Goal: Transaction & Acquisition: Download file/media

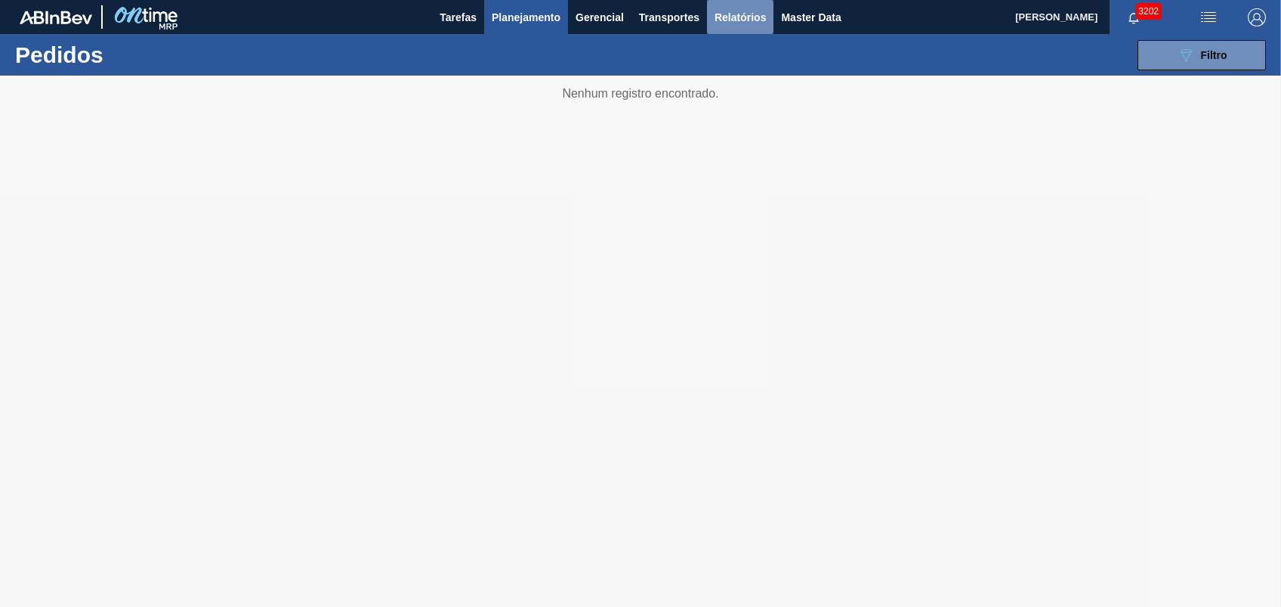
click at [756, 27] on button "Relatórios" at bounding box center [740, 17] width 66 height 34
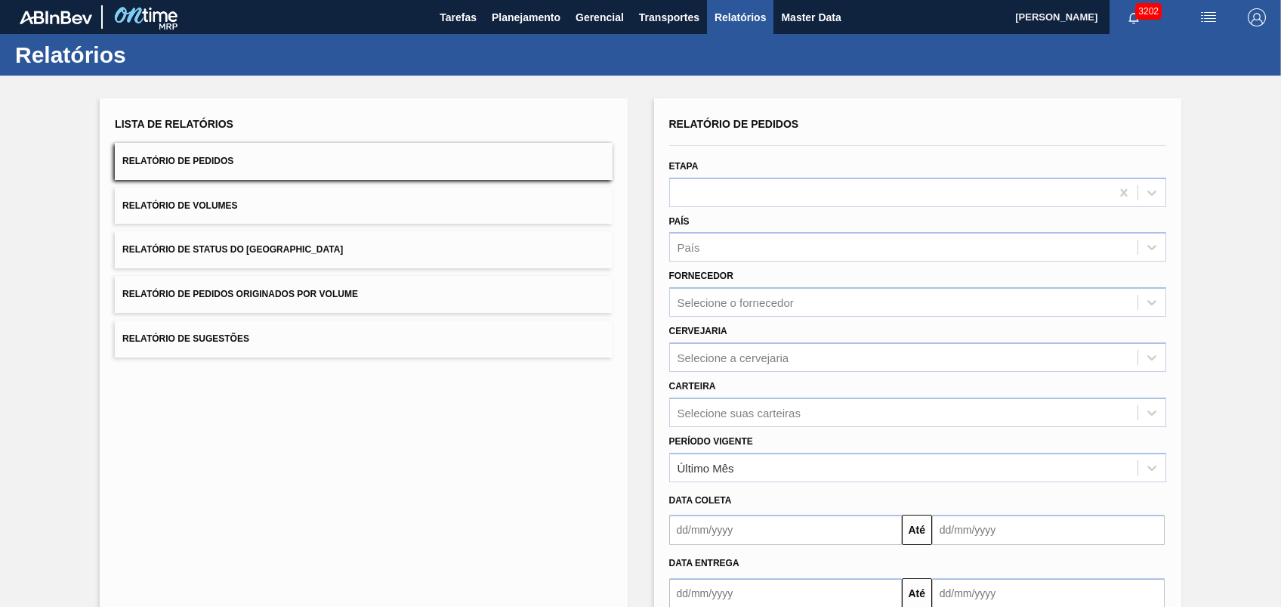
click at [262, 294] on span "Relatório de Pedidos Originados por Volume" at bounding box center [240, 294] width 236 height 11
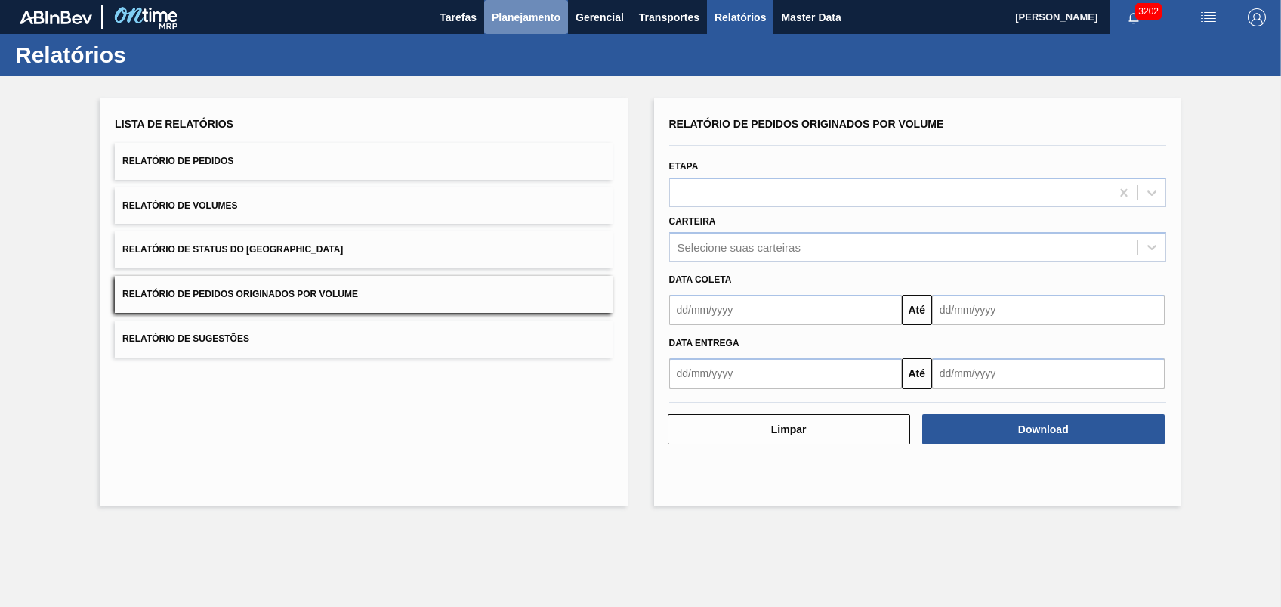
click at [521, 32] on button "Planejamento" at bounding box center [526, 17] width 84 height 34
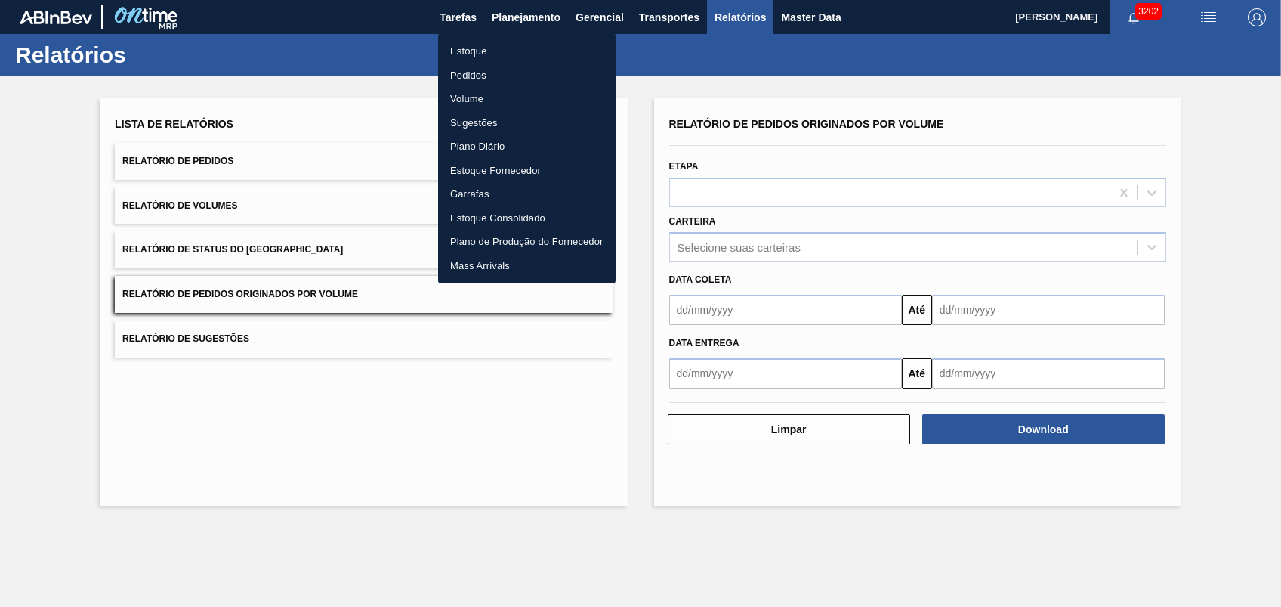
click at [482, 72] on li "Pedidos" at bounding box center [527, 75] width 178 height 24
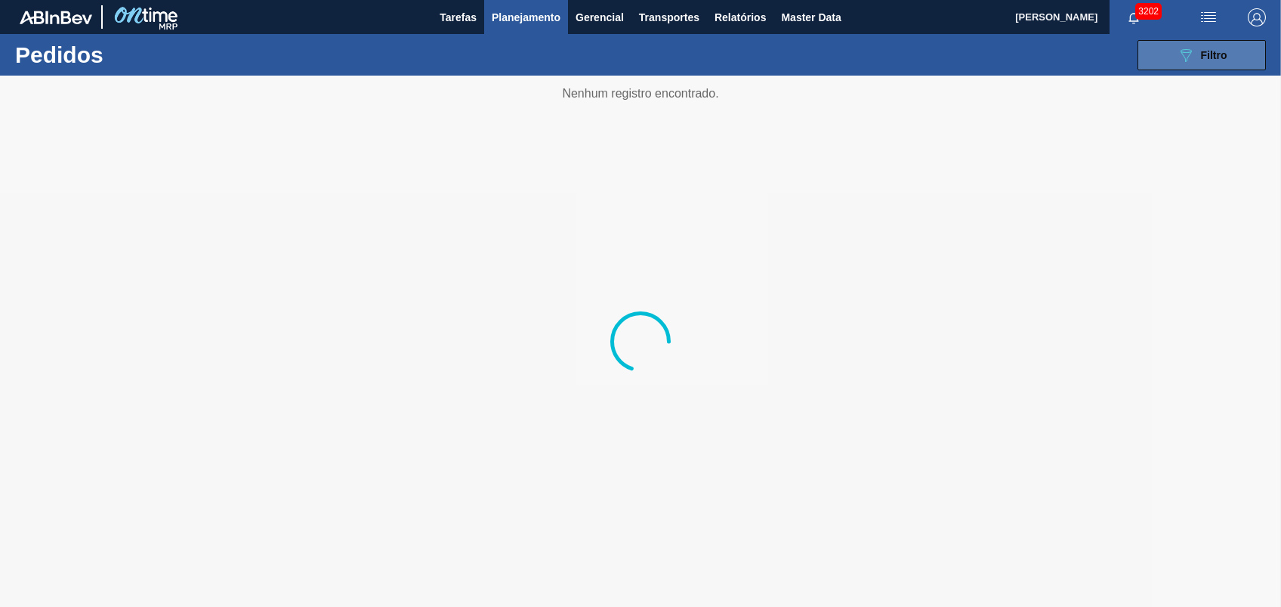
click at [1142, 59] on button "089F7B8B-B2A5-4AFE-B5C0-19BA573D28AC Filtro" at bounding box center [1202, 55] width 128 height 30
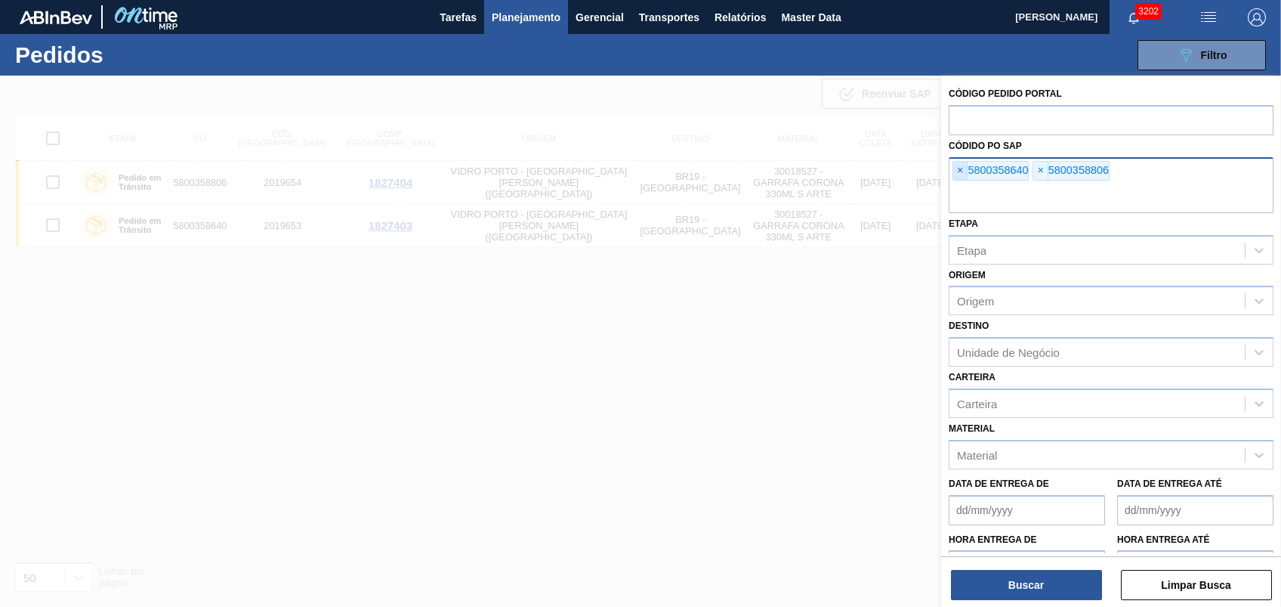
click at [960, 168] on span "×" at bounding box center [961, 171] width 14 height 18
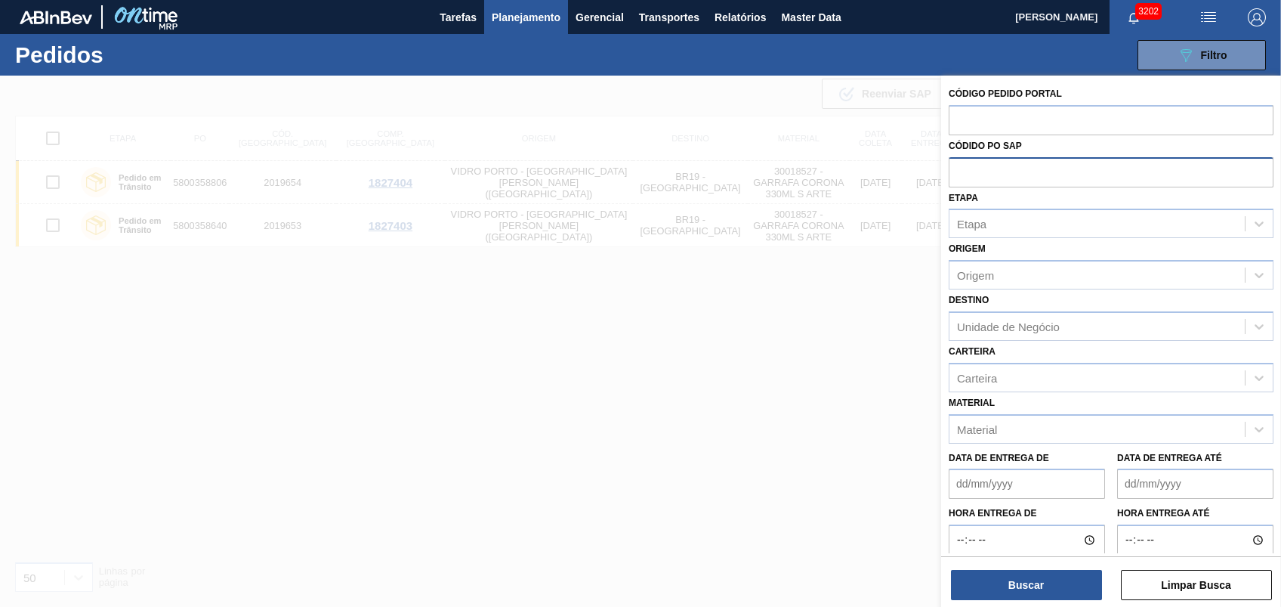
click at [960, 168] on input "text" at bounding box center [1111, 171] width 325 height 29
paste input "text"
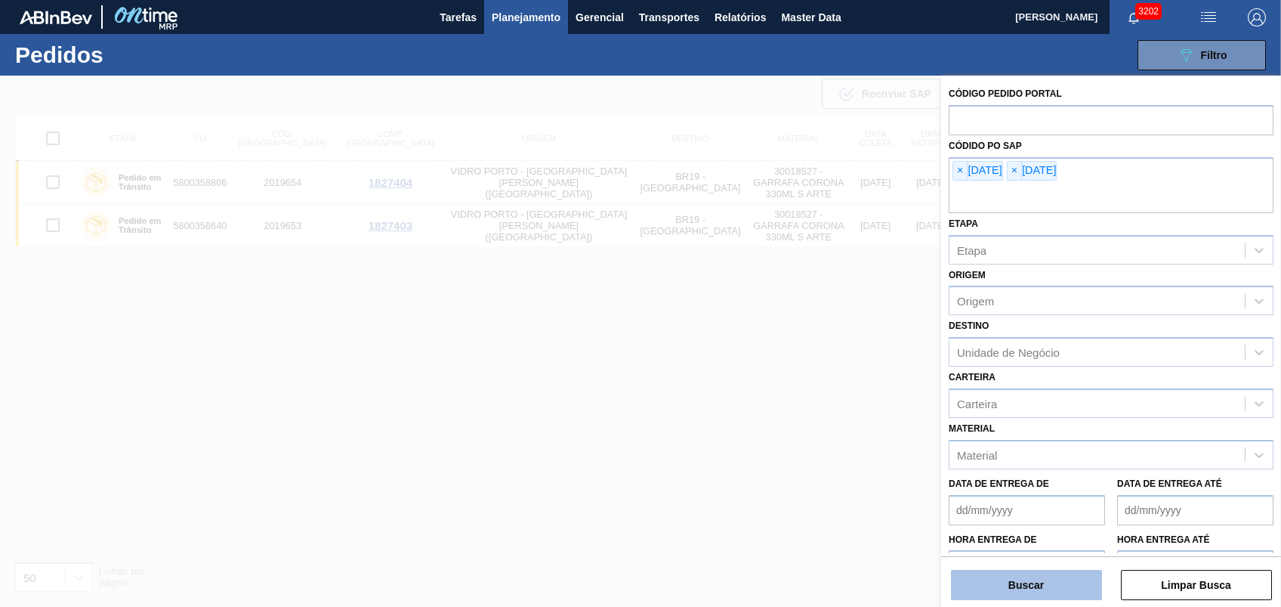
click at [1005, 592] on button "Buscar" at bounding box center [1026, 585] width 151 height 30
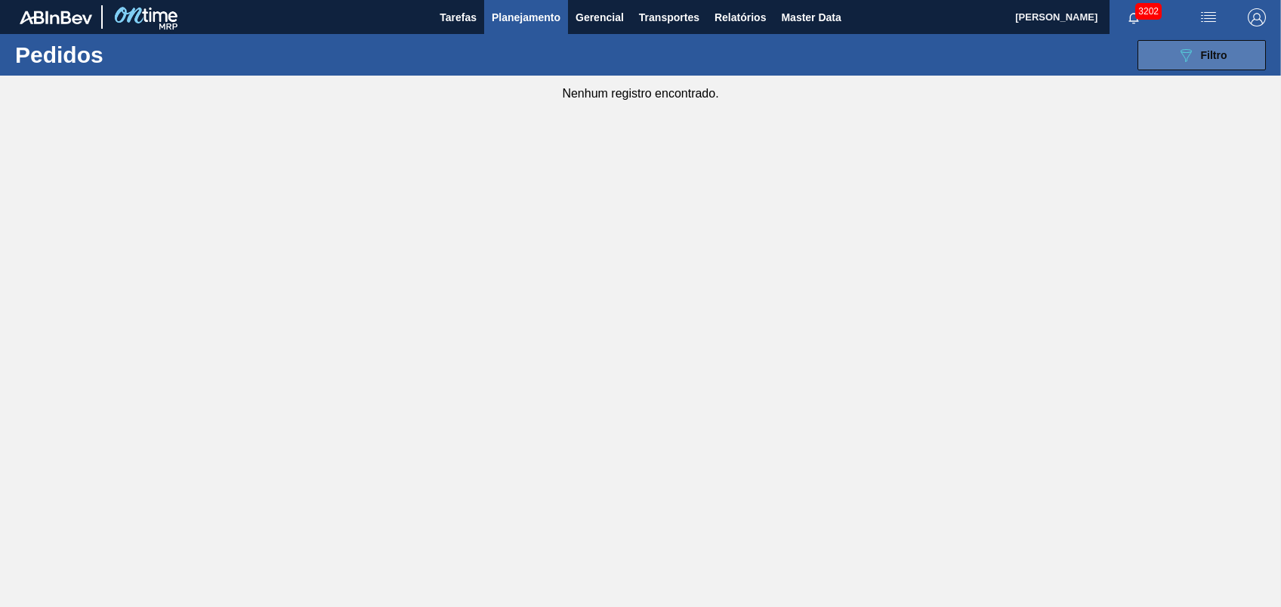
click at [1203, 62] on div "089F7B8B-B2A5-4AFE-B5C0-19BA573D28AC Filtro" at bounding box center [1202, 55] width 51 height 18
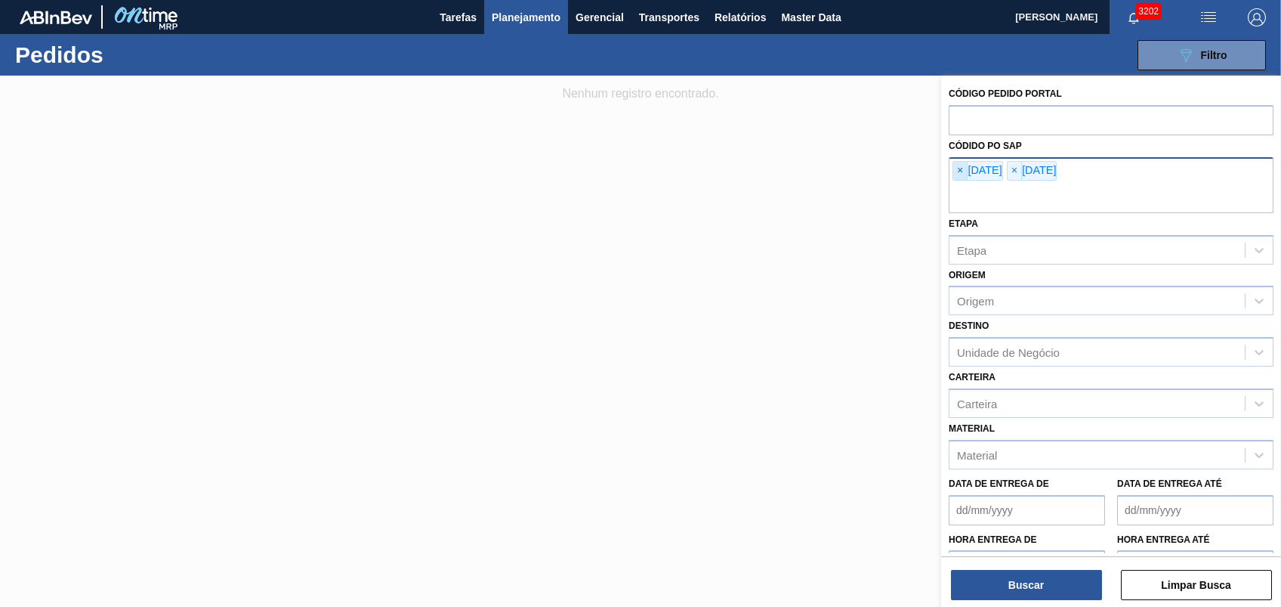
click at [959, 167] on span "×" at bounding box center [961, 171] width 14 height 18
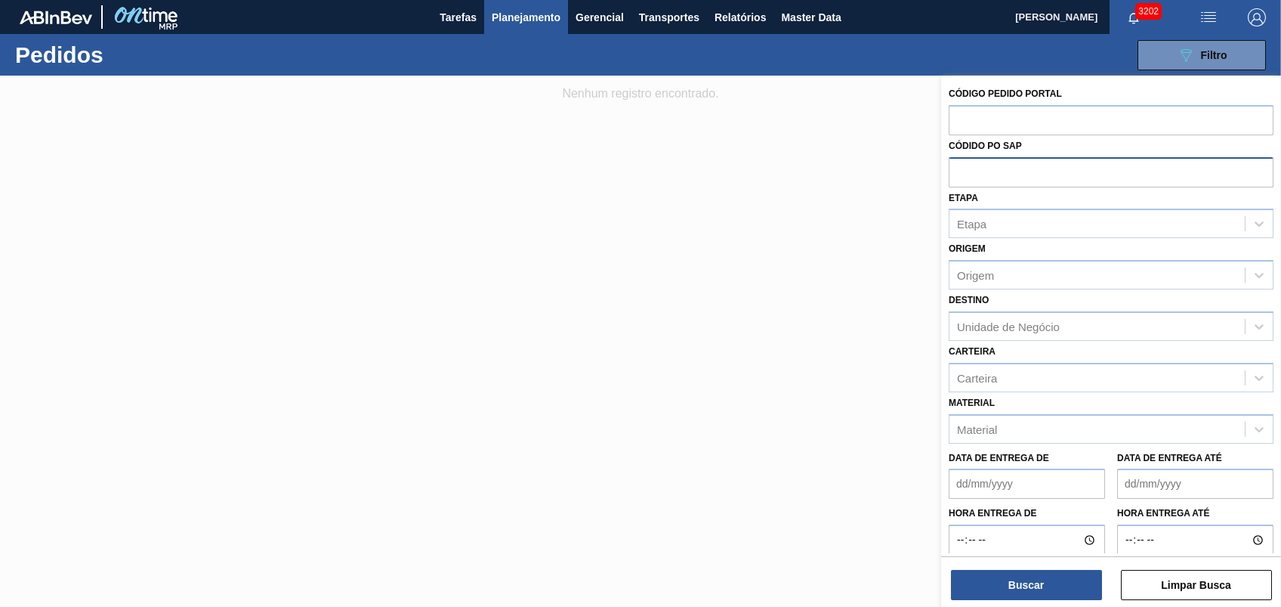
paste input "text"
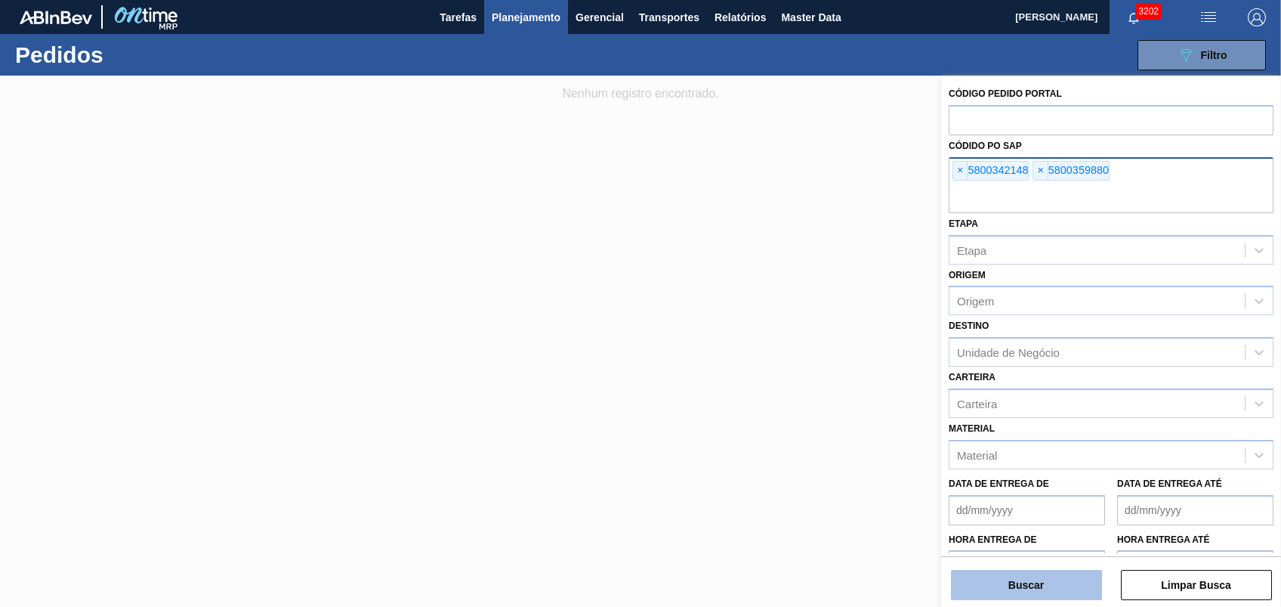
click at [1023, 586] on button "Buscar" at bounding box center [1026, 585] width 151 height 30
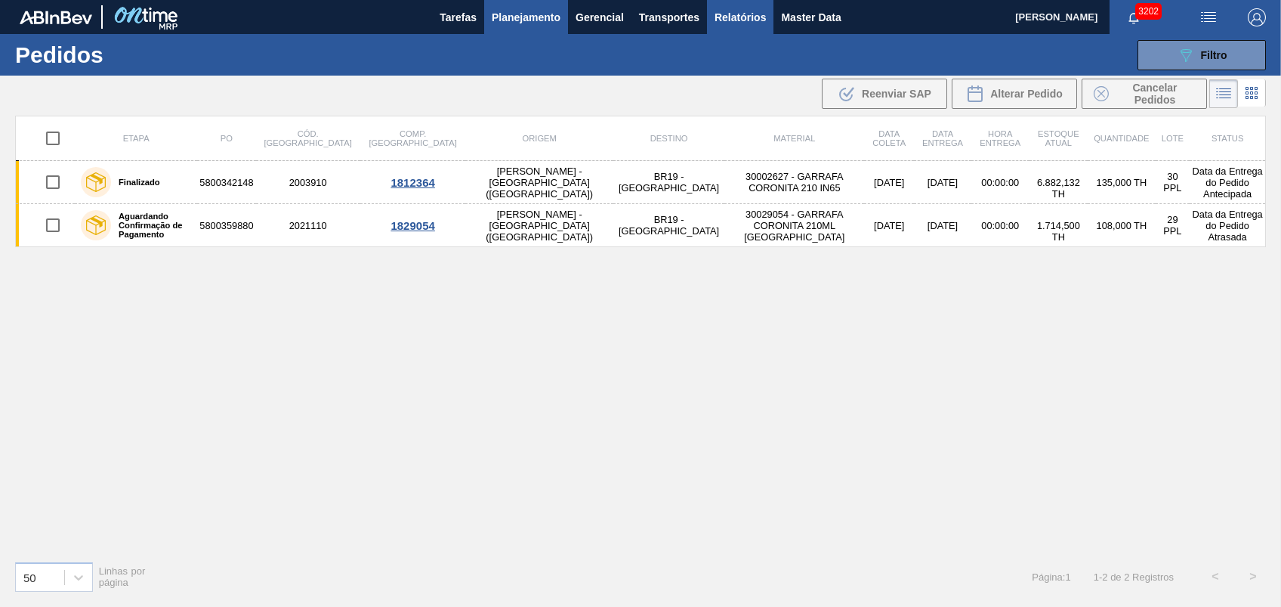
click at [742, 24] on span "Relatórios" at bounding box center [740, 17] width 51 height 18
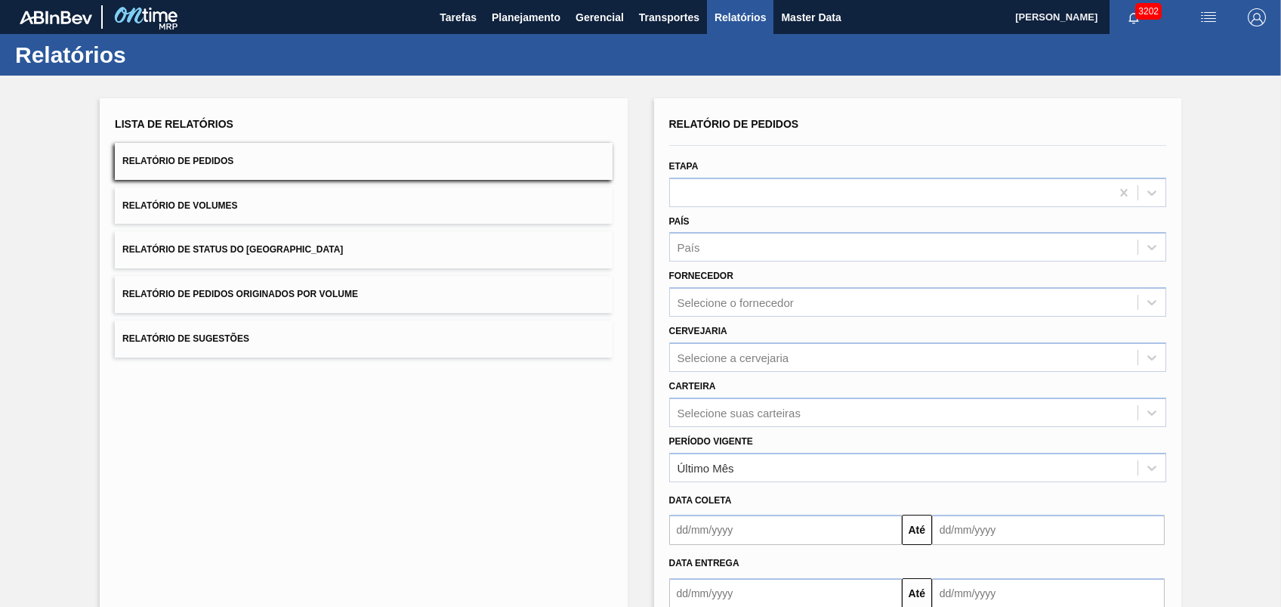
click at [316, 277] on button "Relatório de Pedidos Originados por Volume" at bounding box center [363, 294] width 497 height 37
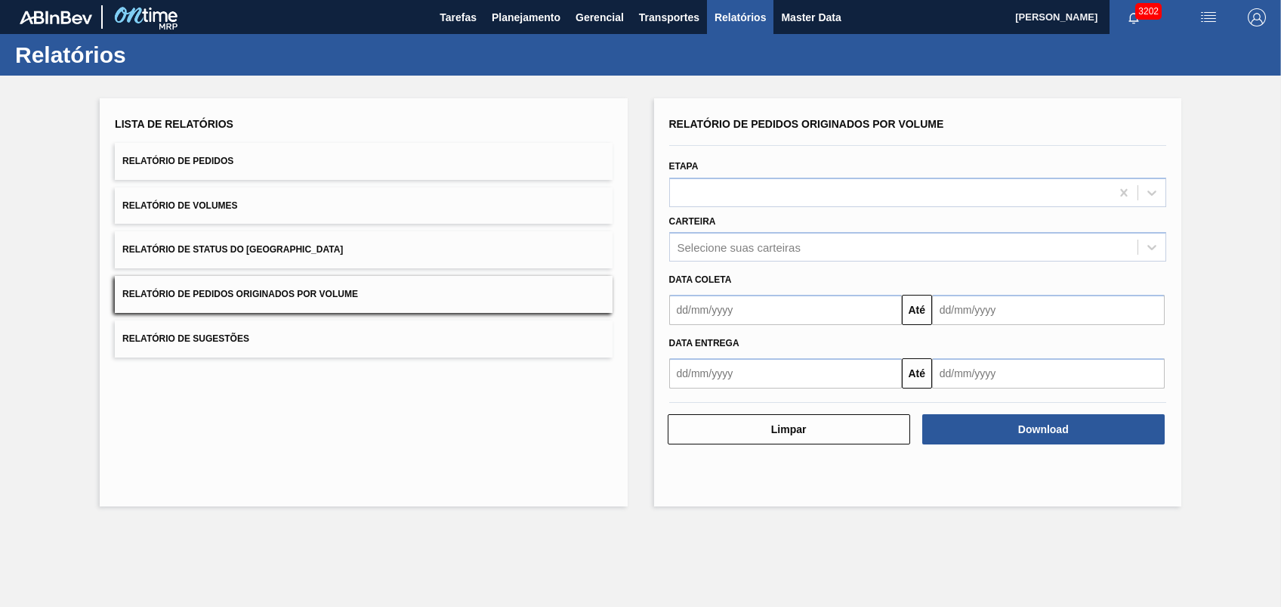
click at [317, 277] on button "Relatório de Pedidos Originados por Volume" at bounding box center [363, 294] width 497 height 37
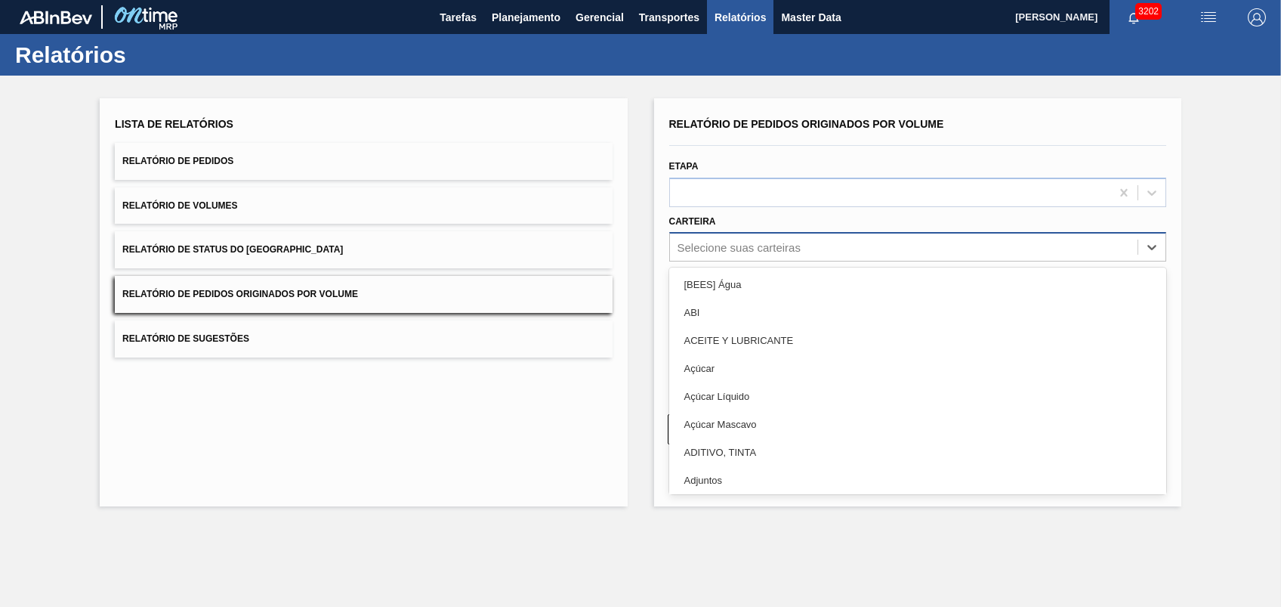
click at [724, 241] on div "Selecione suas carteiras" at bounding box center [739, 247] width 123 height 13
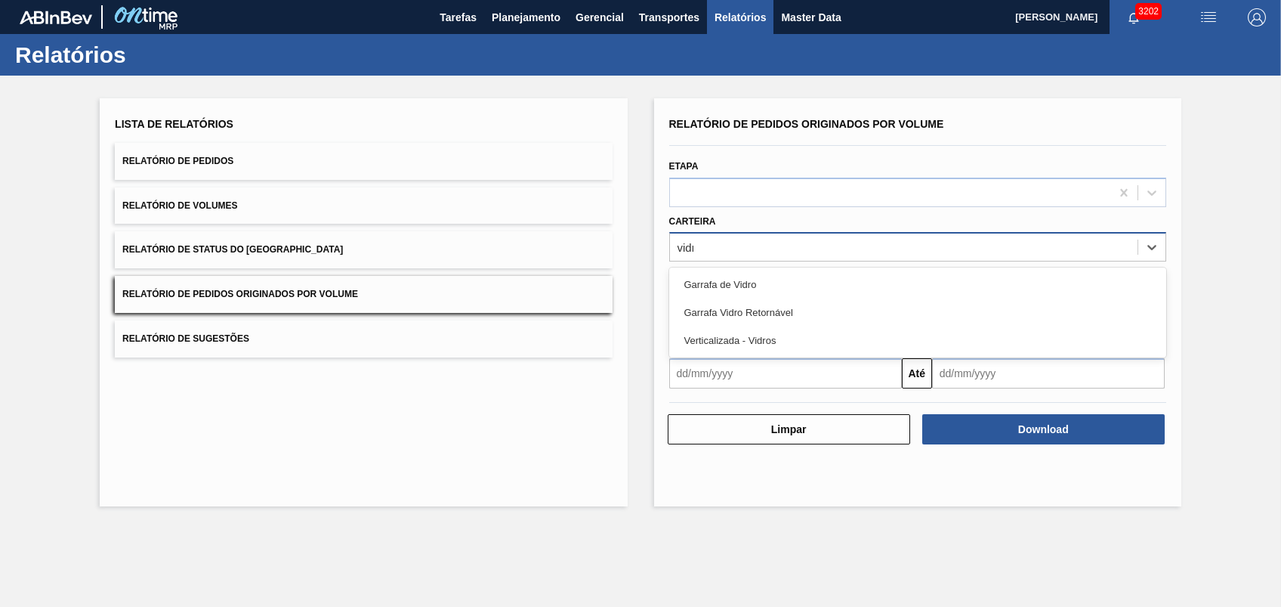
type input "vidro"
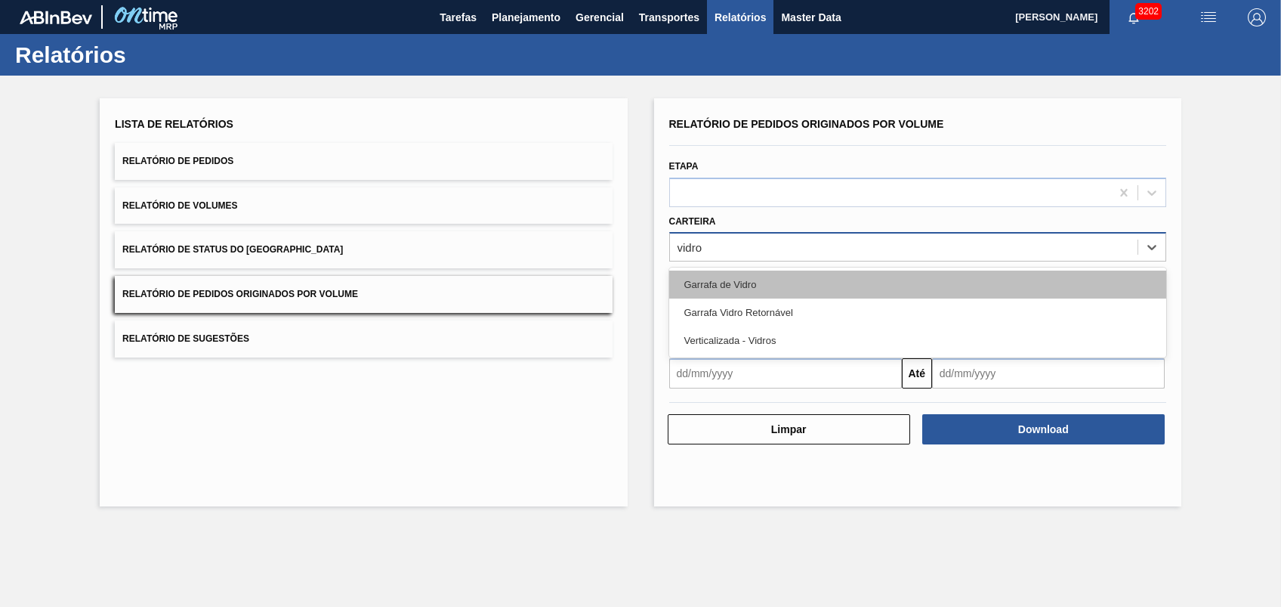
click at [745, 284] on div "Garrafa de Vidro" at bounding box center [917, 284] width 497 height 28
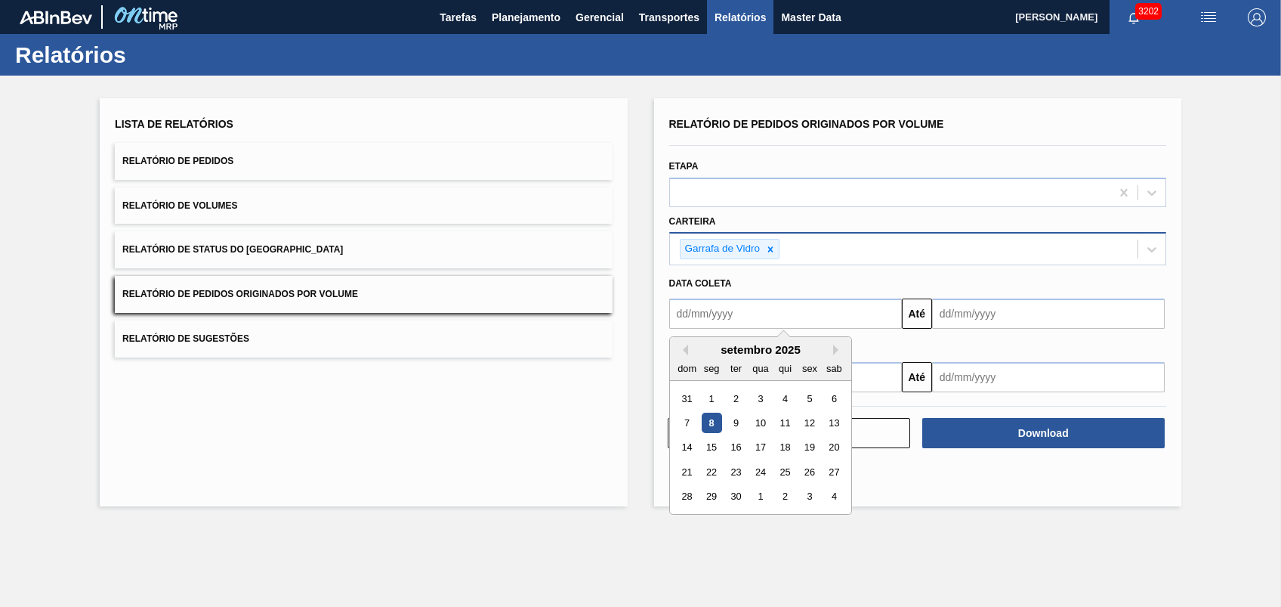
click at [769, 301] on input "text" at bounding box center [785, 313] width 233 height 30
type input "[DATE]"
click at [1004, 322] on input "[DATE]" at bounding box center [1048, 313] width 233 height 30
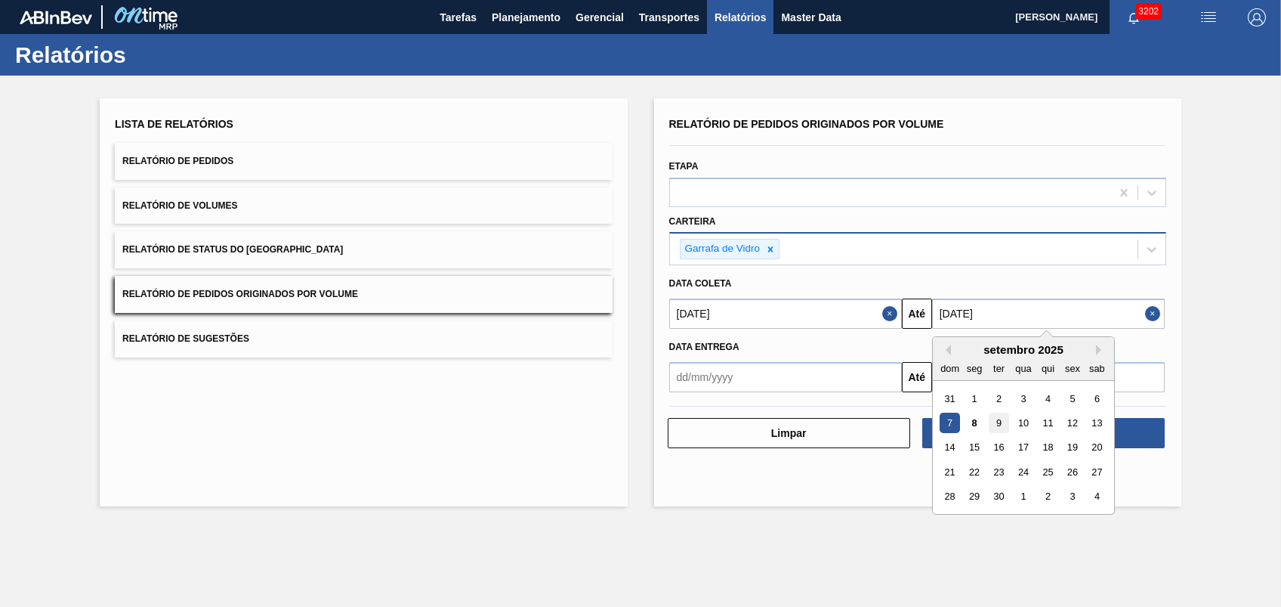
click at [996, 420] on div "9" at bounding box center [999, 423] width 20 height 20
type input "[DATE]"
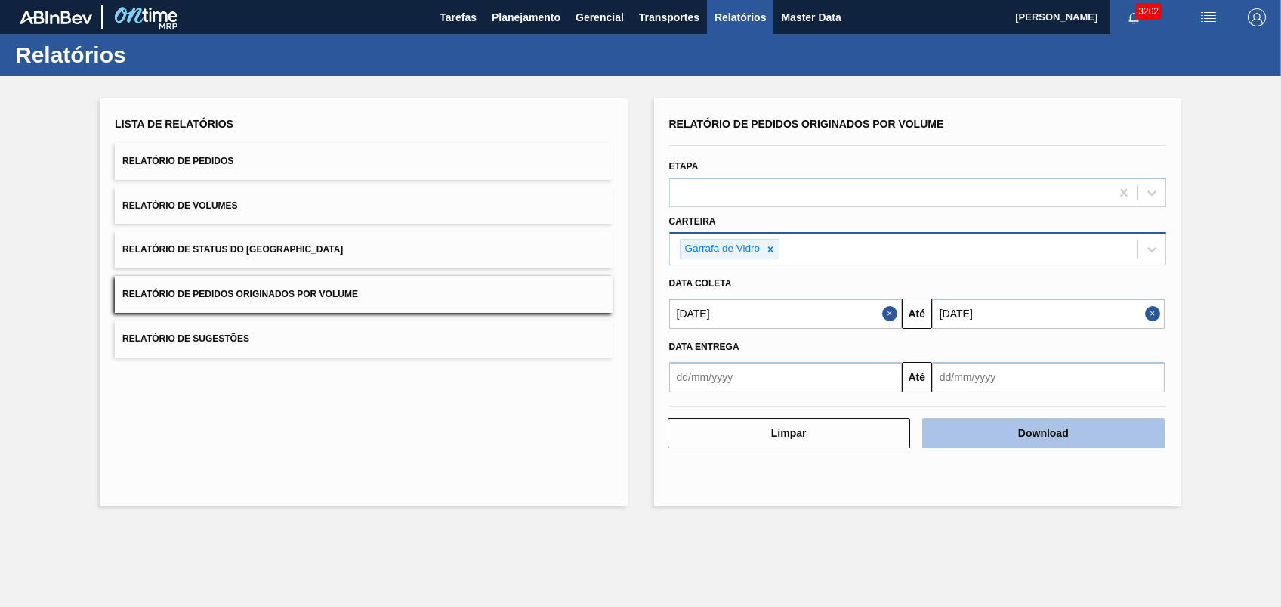
click at [1015, 429] on button "Download" at bounding box center [1044, 433] width 243 height 30
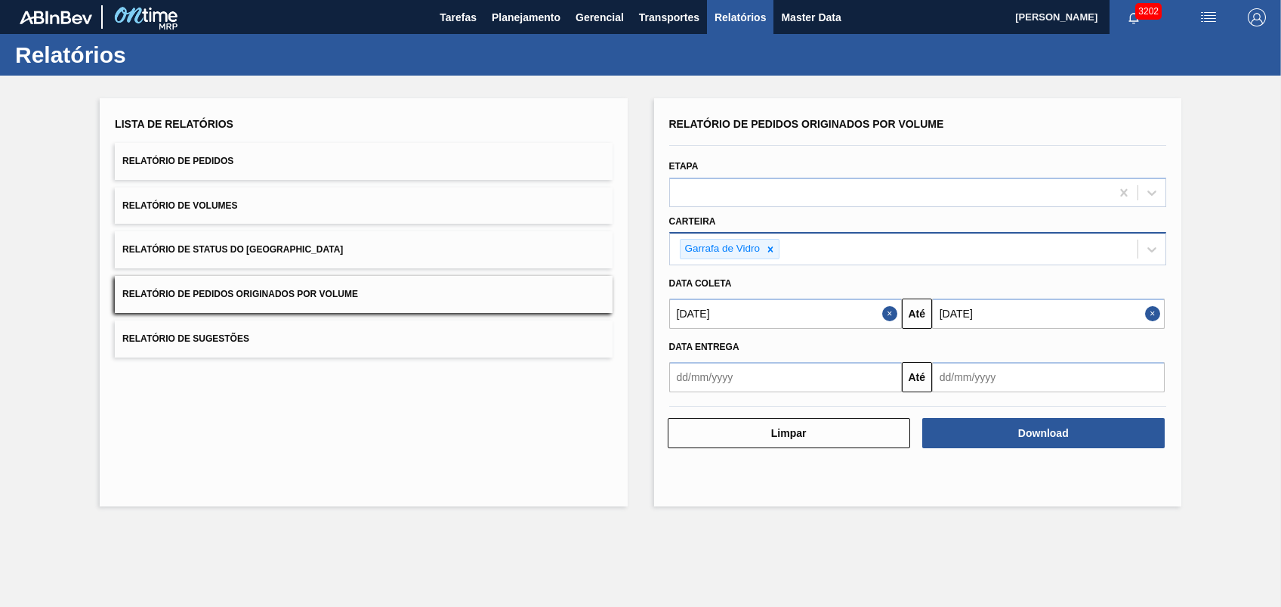
click at [381, 480] on div "Lista de Relatórios Relatório de Pedidos Relatório de Volumes Relatório de Stat…" at bounding box center [363, 302] width 527 height 408
